Goal: Task Accomplishment & Management: Manage account settings

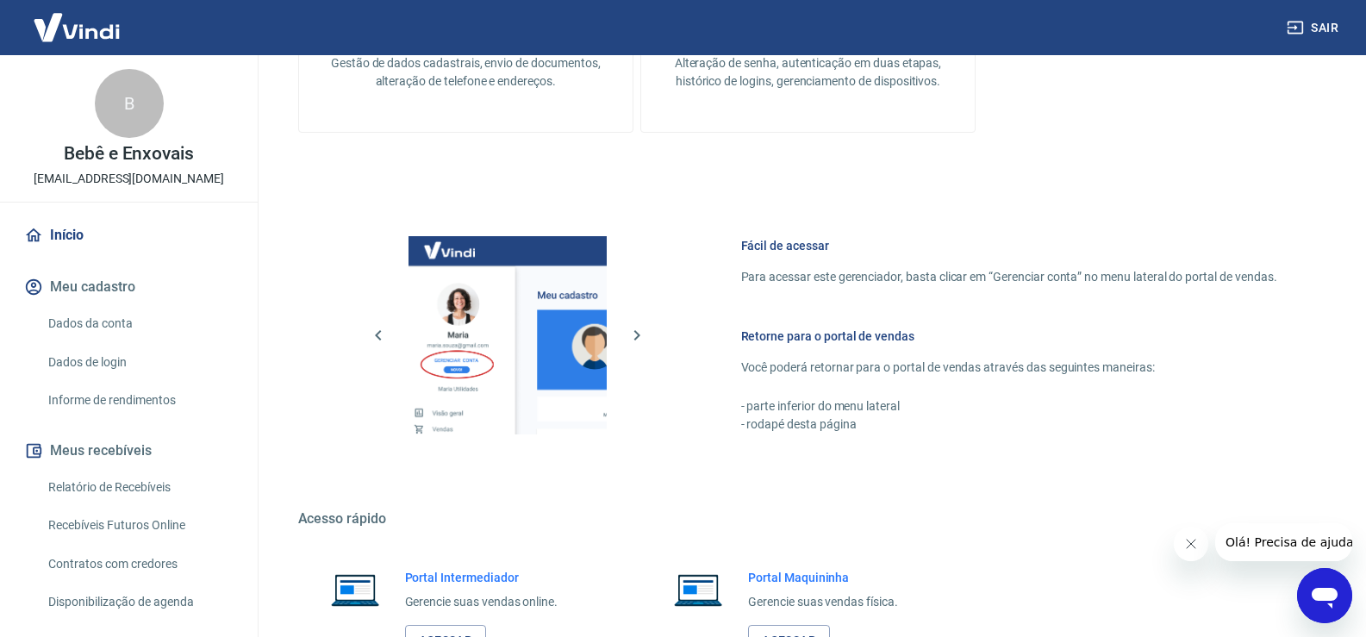
scroll to position [707, 0]
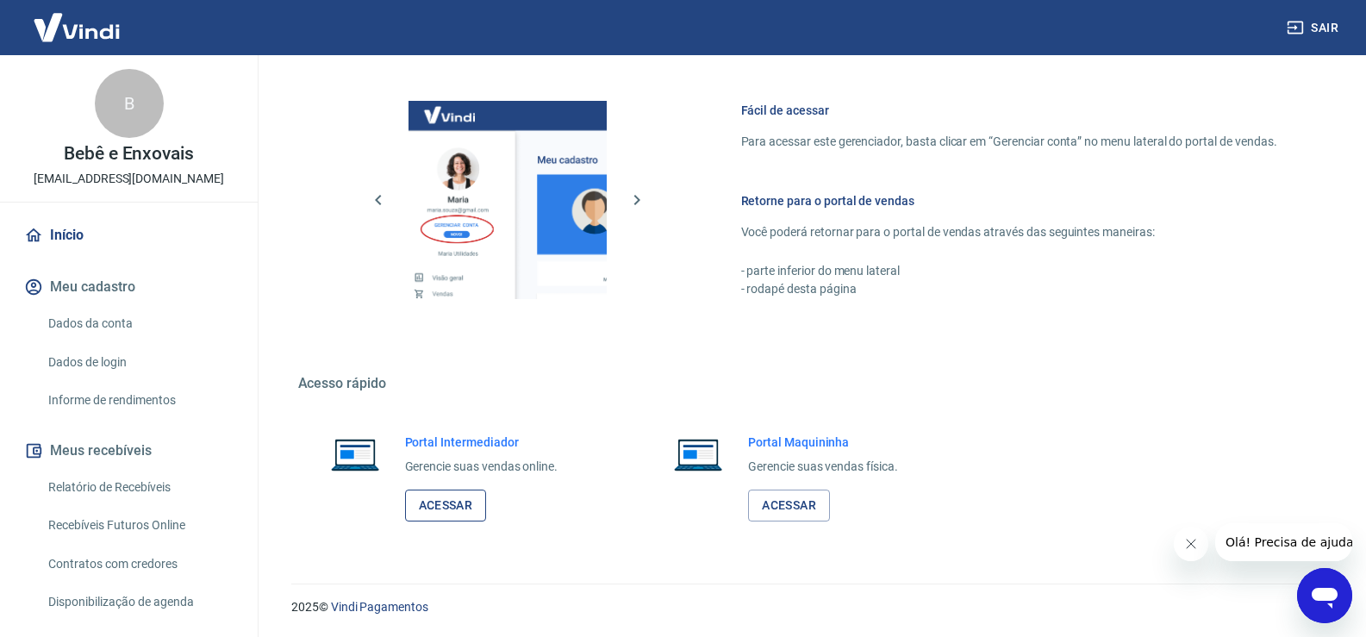
click at [454, 502] on link "Acessar" at bounding box center [446, 506] width 82 height 32
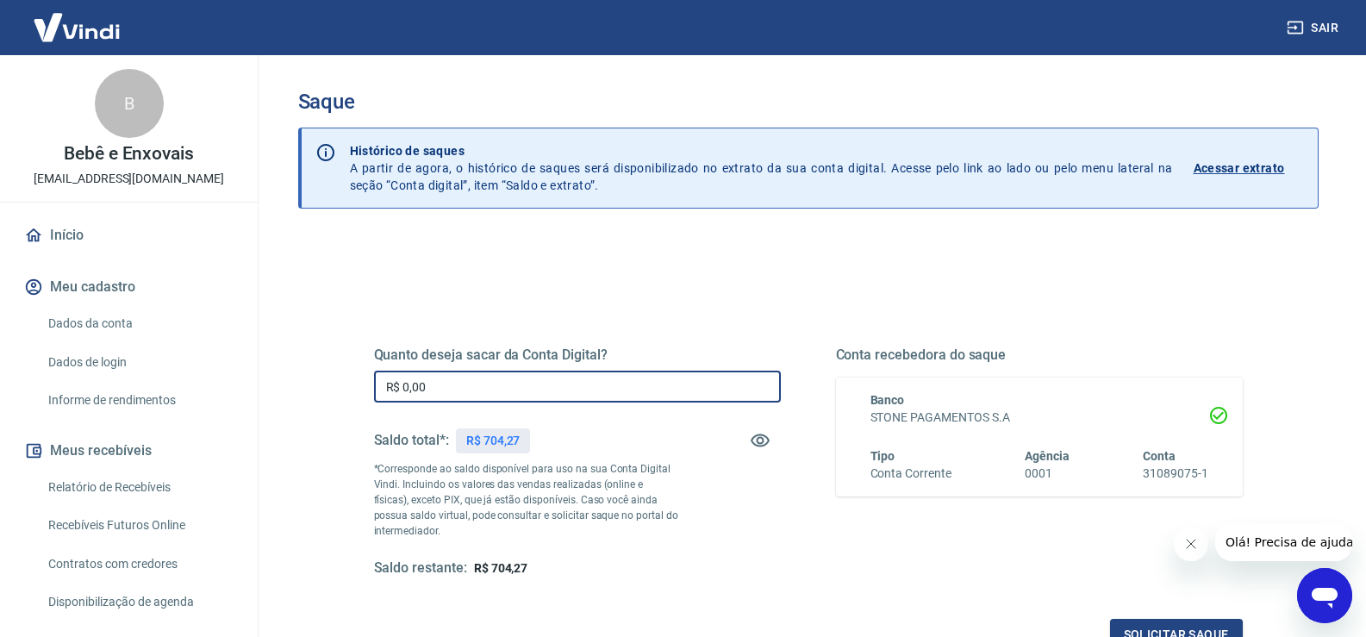
click at [562, 375] on input "R$ 0,00" at bounding box center [577, 387] width 407 height 32
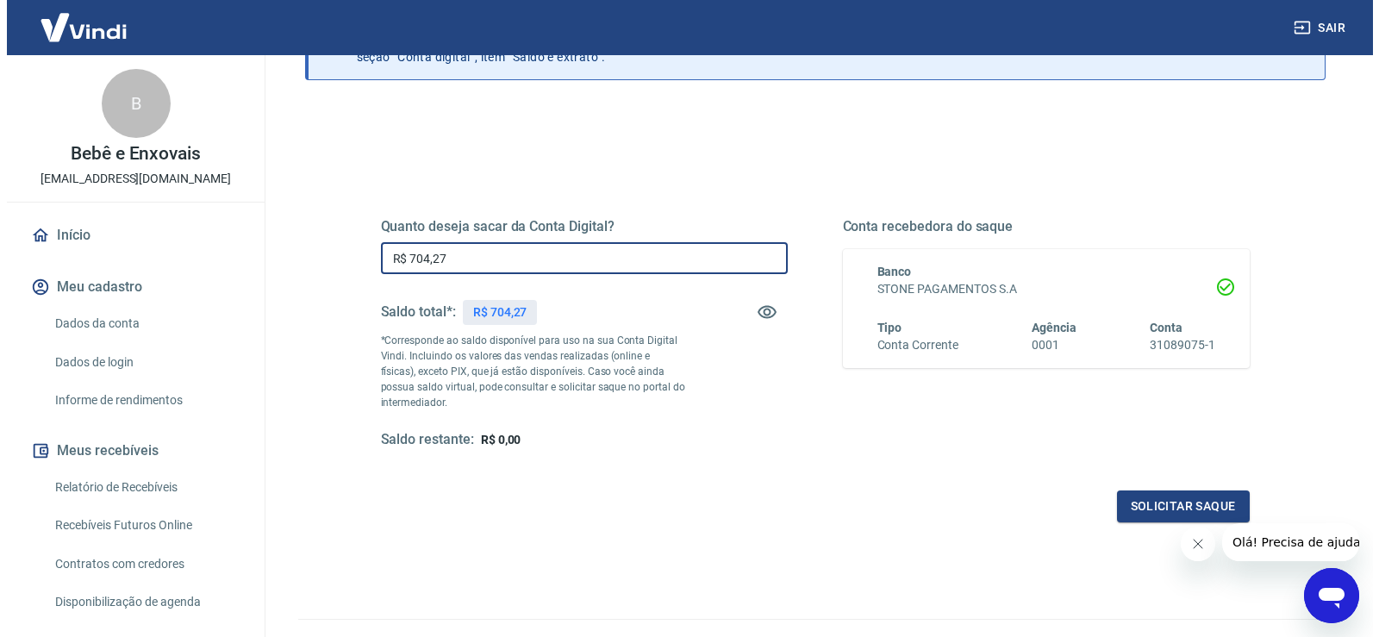
scroll to position [215, 0]
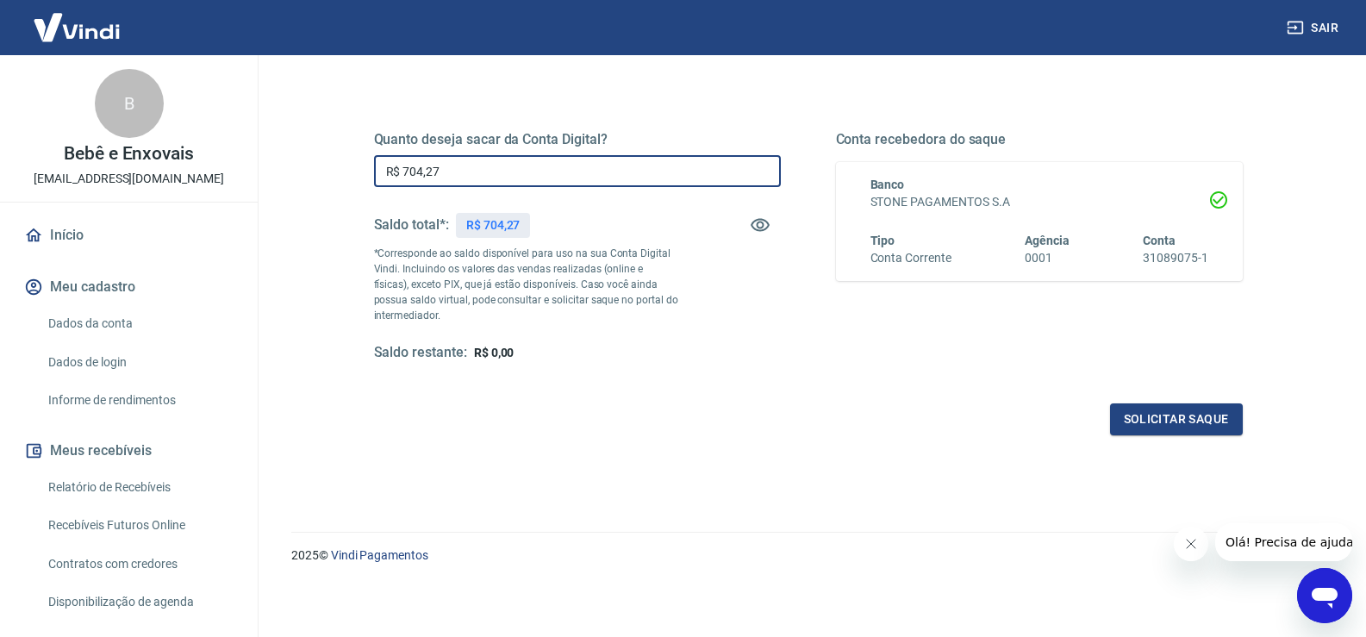
type input "R$ 704,27"
click at [1195, 545] on icon "Fechar mensagem da empresa" at bounding box center [1190, 544] width 14 height 14
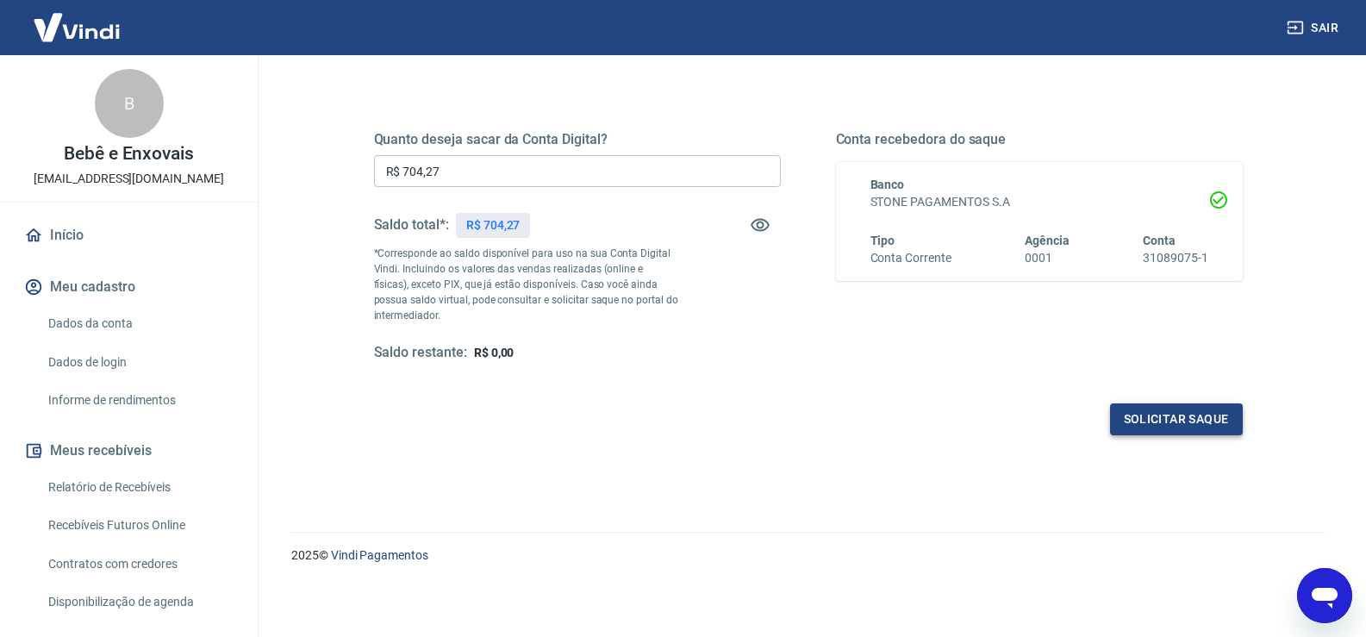
click at [1193, 427] on button "Solicitar saque" at bounding box center [1176, 419] width 133 height 32
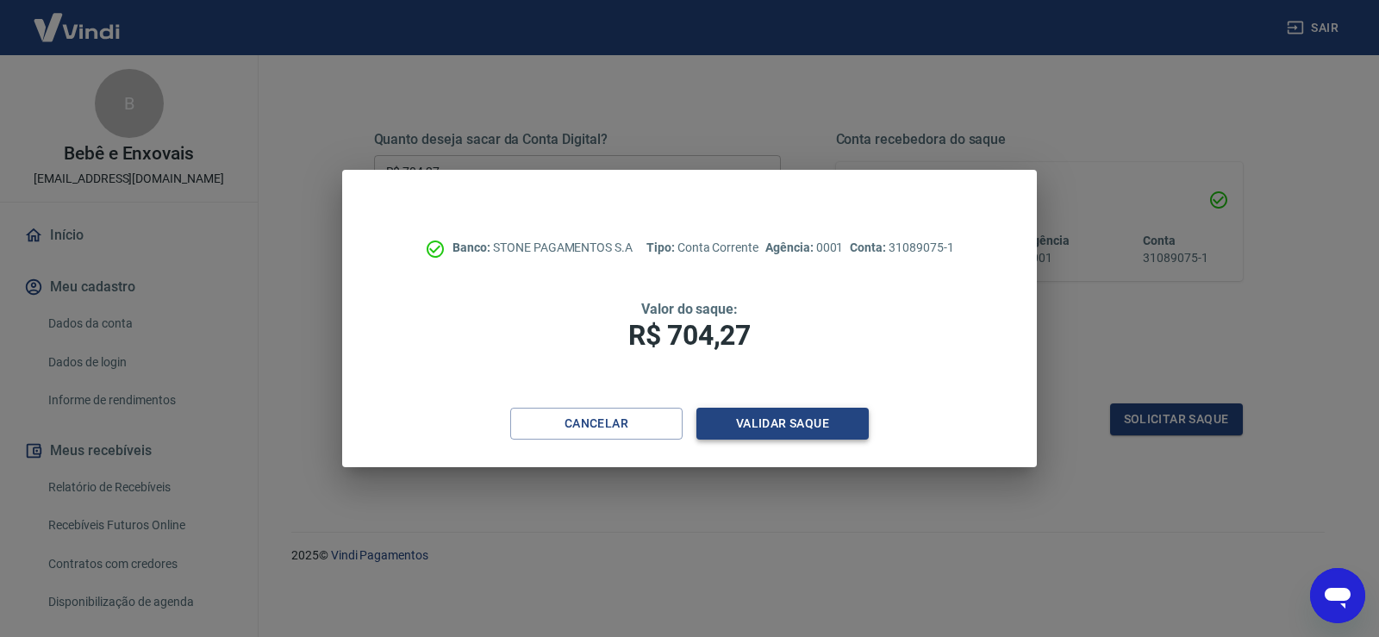
click at [789, 419] on button "Validar saque" at bounding box center [782, 424] width 172 height 32
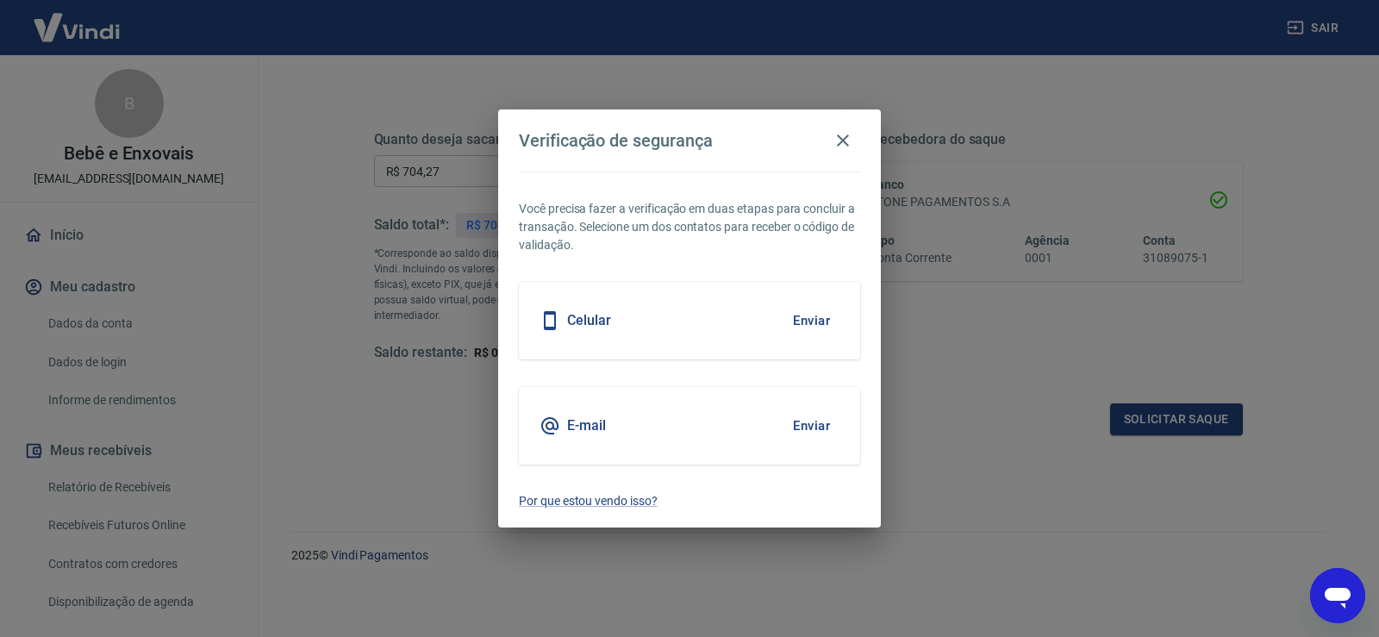
click at [812, 422] on button "Enviar" at bounding box center [811, 426] width 56 height 36
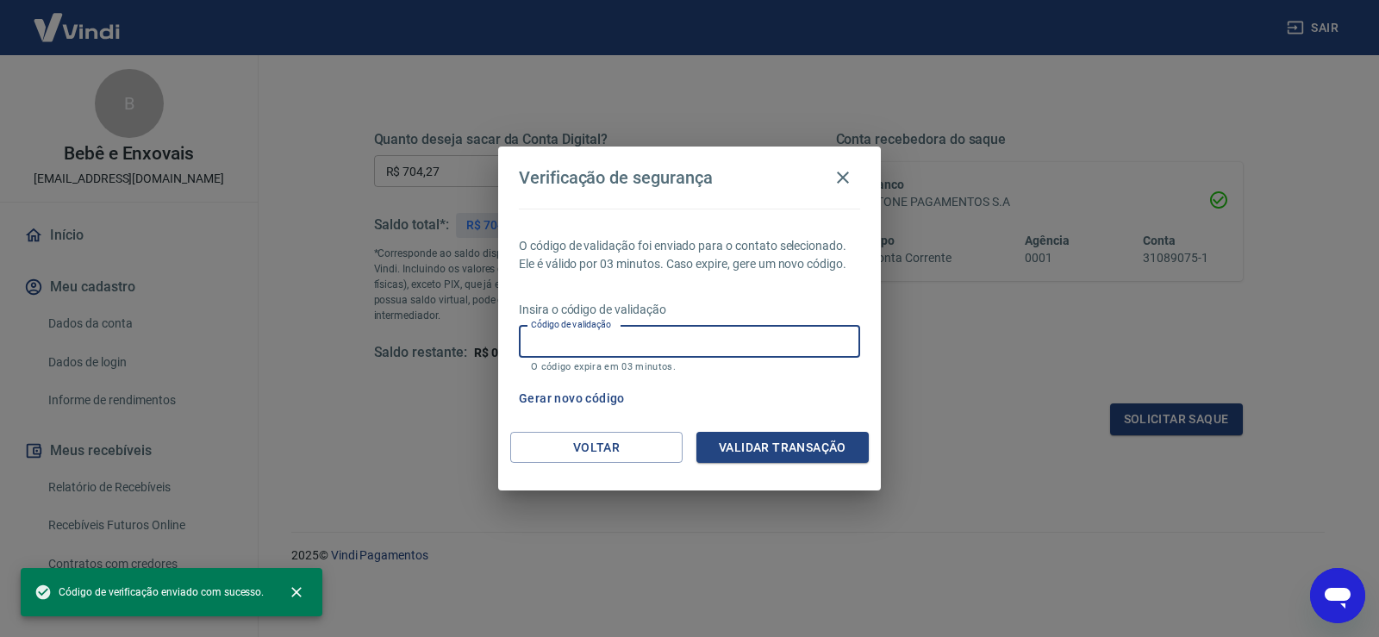
click at [708, 352] on input "Código de validação" at bounding box center [689, 342] width 341 height 32
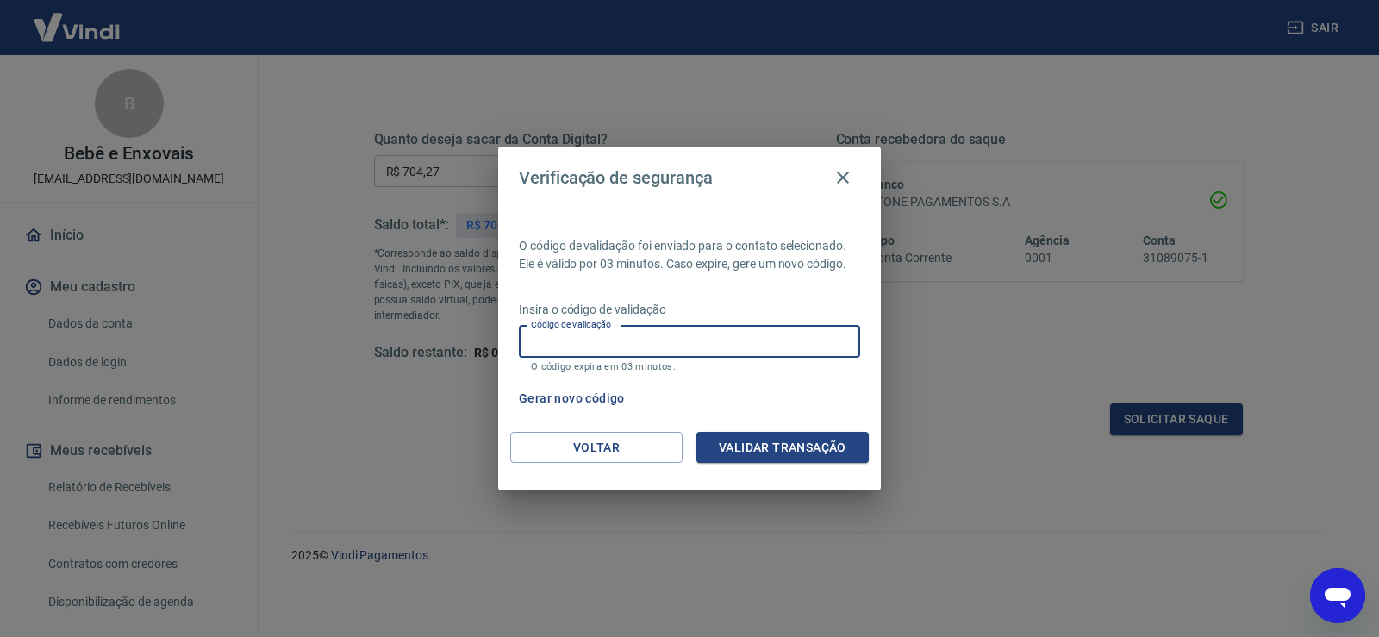
paste input "155857"
type input "155857"
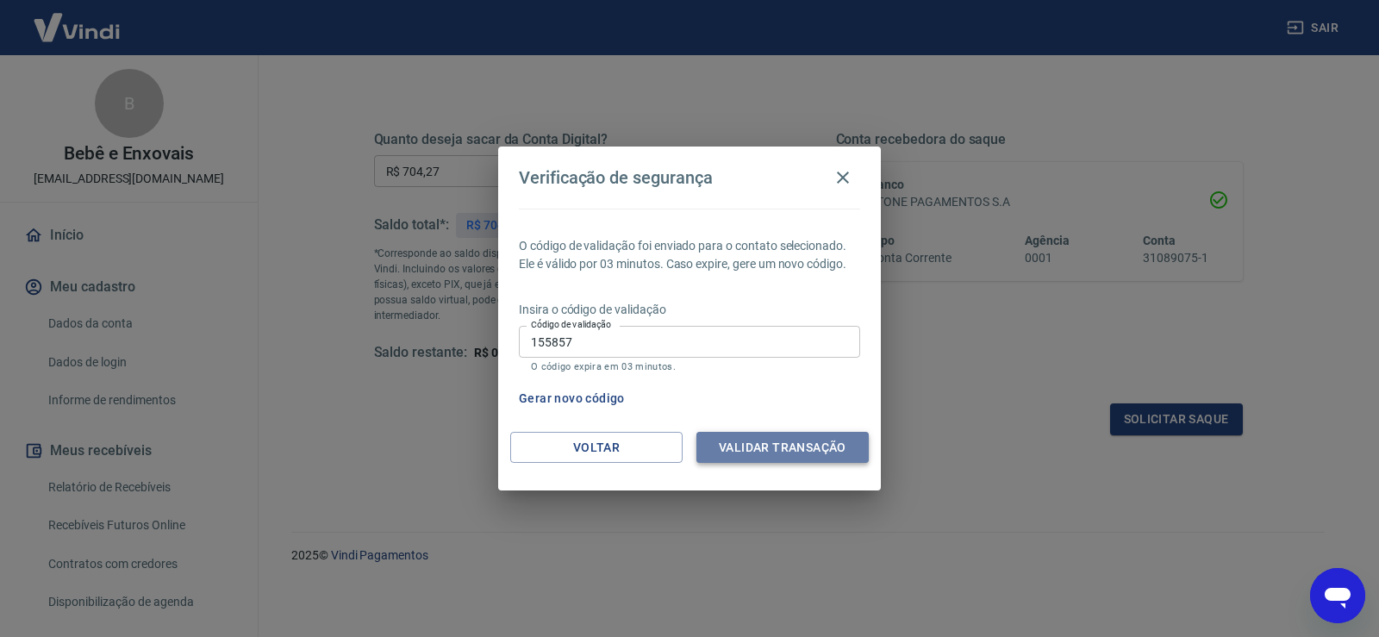
click at [791, 452] on button "Validar transação" at bounding box center [782, 448] width 172 height 32
